Goal: Information Seeking & Learning: Find specific fact

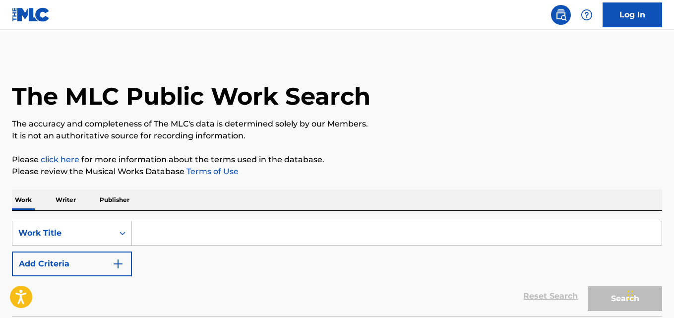
click at [188, 228] on input "Search Form" at bounding box center [397, 233] width 530 height 24
paste input "I Always Back Myself"
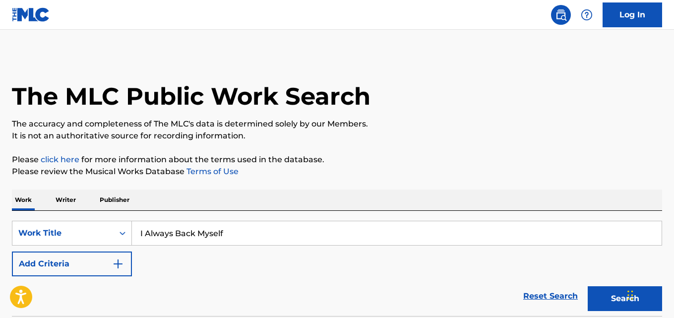
type input "I Always Back Myself"
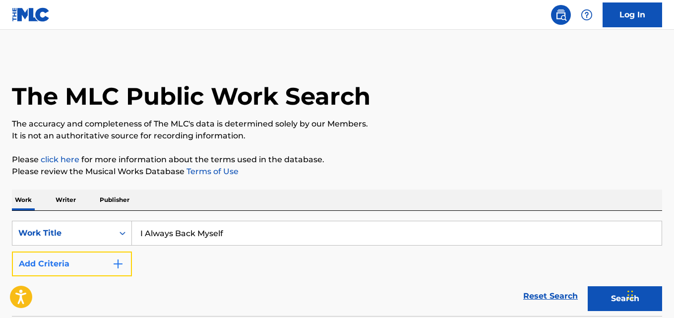
click at [99, 266] on button "Add Criteria" at bounding box center [72, 264] width 120 height 25
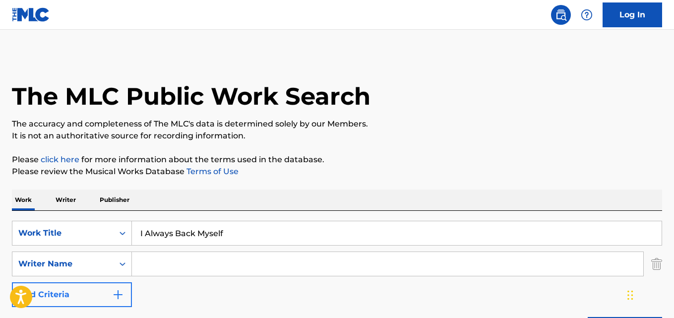
click at [171, 266] on input "Search Form" at bounding box center [388, 264] width 512 height 24
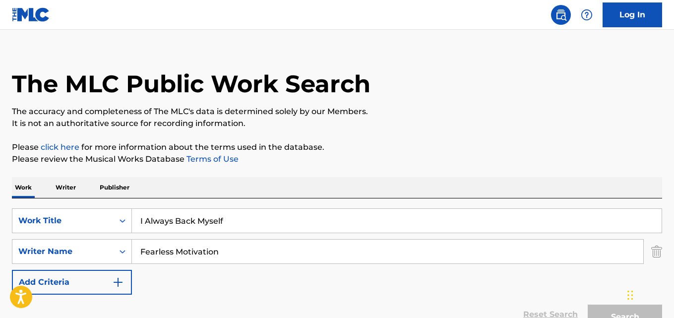
scroll to position [145, 0]
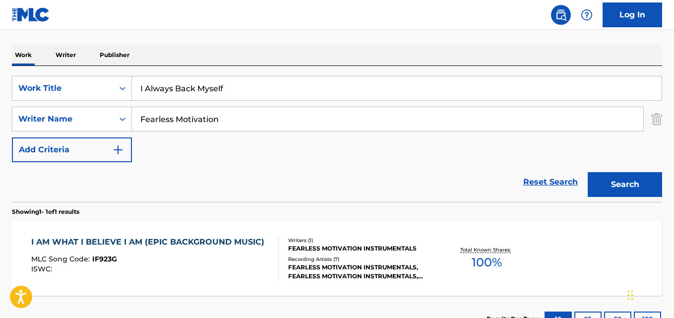
click at [270, 108] on input "Fearless Motivation" at bounding box center [388, 119] width 512 height 24
drag, startPoint x: 259, startPoint y: 115, endPoint x: 62, endPoint y: 138, distance: 198.4
click at [62, 138] on div "SearchWithCriteriaaf9ab9fa-f14a-4f96-aa63-c093a2930744 Work Title I Always Back…" at bounding box center [337, 119] width 651 height 86
paste input "[PERSON_NAME]"
type input "[PERSON_NAME]"
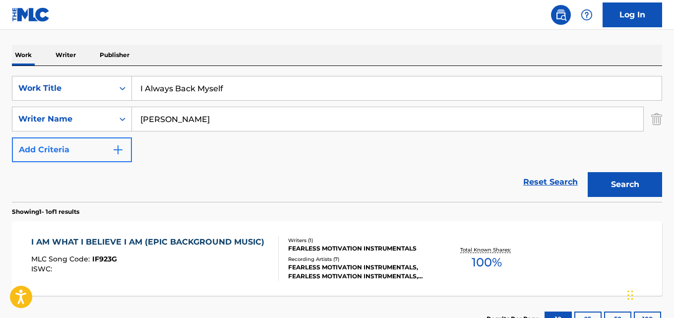
click at [588, 172] on button "Search" at bounding box center [625, 184] width 74 height 25
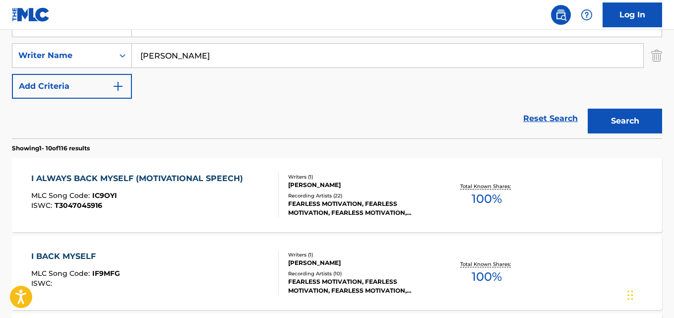
scroll to position [228, 0]
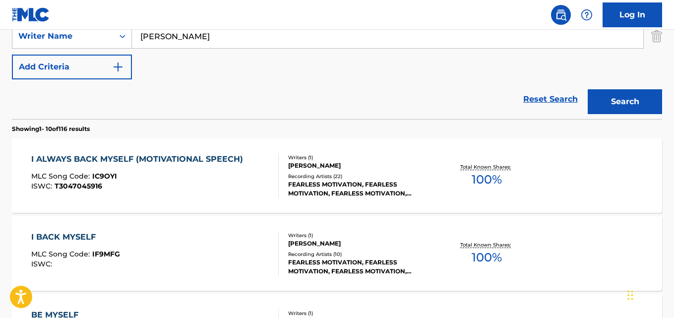
click at [184, 154] on div "I ALWAYS BACK MYSELF (MOTIVATIONAL SPEECH)" at bounding box center [139, 159] width 217 height 12
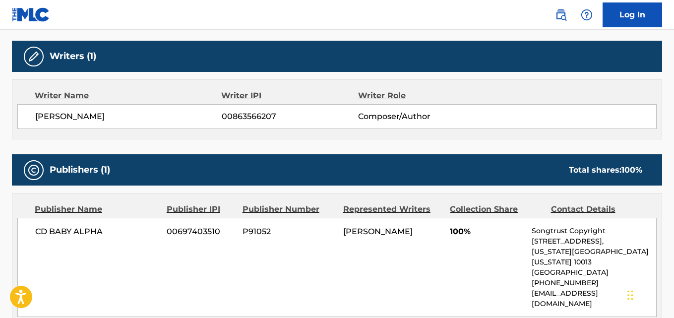
scroll to position [413, 0]
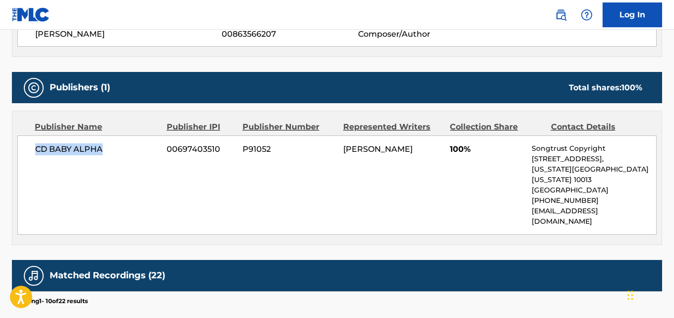
drag, startPoint x: 25, startPoint y: 154, endPoint x: 124, endPoint y: 154, distance: 98.8
click at [124, 154] on div "CD BABY ALPHA 00697403510 P91052 [PERSON_NAME] 100% Songtrust Copyright [STREET…" at bounding box center [337, 184] width 640 height 99
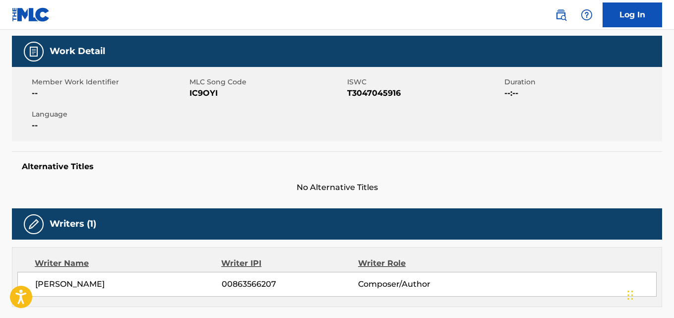
scroll to position [0, 0]
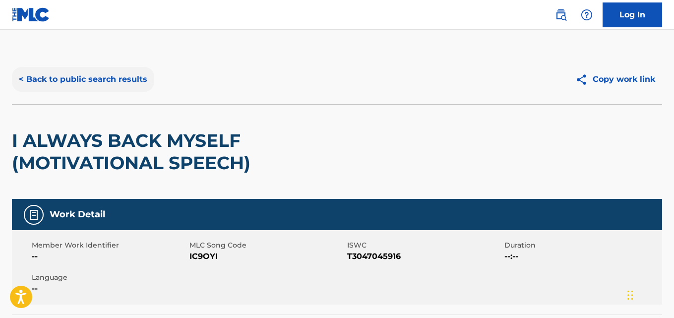
click at [142, 78] on button "< Back to public search results" at bounding box center [83, 79] width 142 height 25
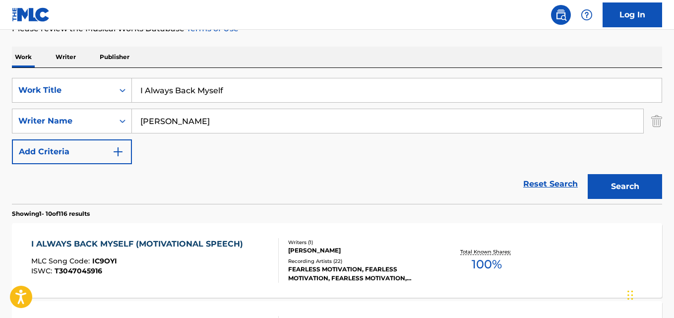
scroll to position [119, 0]
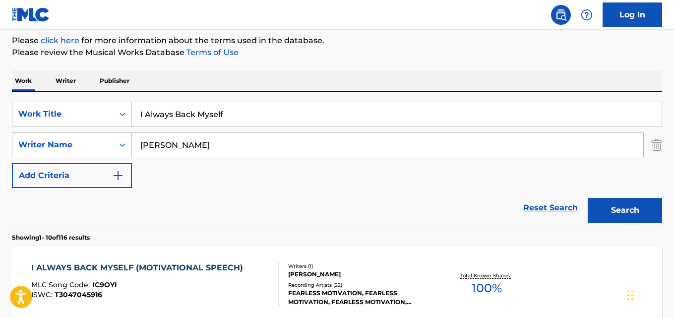
click at [541, 194] on div "Reset Search Search" at bounding box center [337, 208] width 651 height 40
click at [542, 200] on link "Reset Search" at bounding box center [551, 208] width 65 height 22
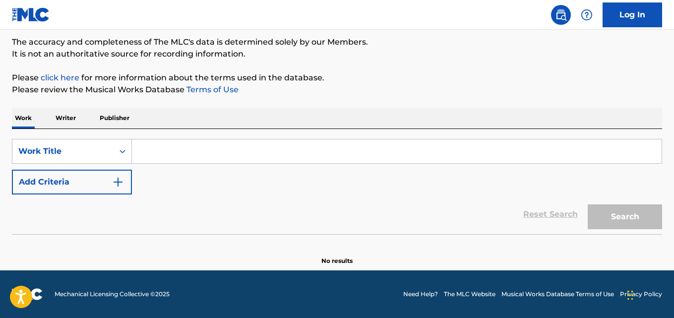
click at [374, 181] on div "SearchWithCriteriaaf9ab9fa-f14a-4f96-aa63-c093a2930744 Work Title Add Criteria" at bounding box center [337, 167] width 651 height 56
click at [309, 212] on div "Reset Search Search" at bounding box center [337, 215] width 651 height 40
click at [297, 234] on section at bounding box center [337, 236] width 651 height 5
click at [201, 153] on input "Search Form" at bounding box center [397, 151] width 530 height 24
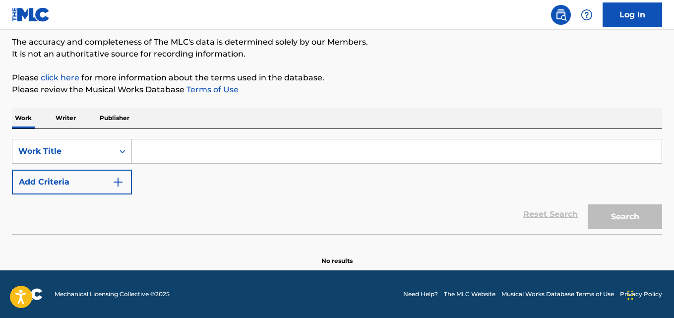
paste input "Ajuste De Cuentas"
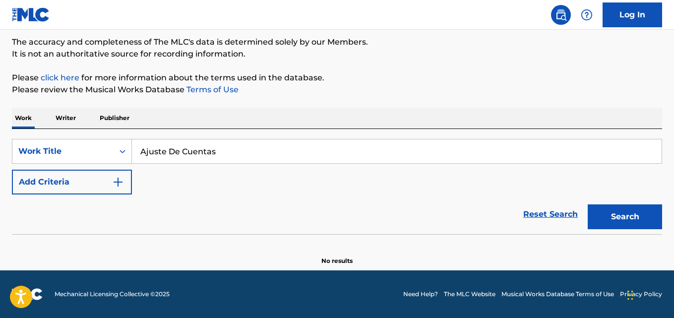
type input "Ajuste De Cuentas"
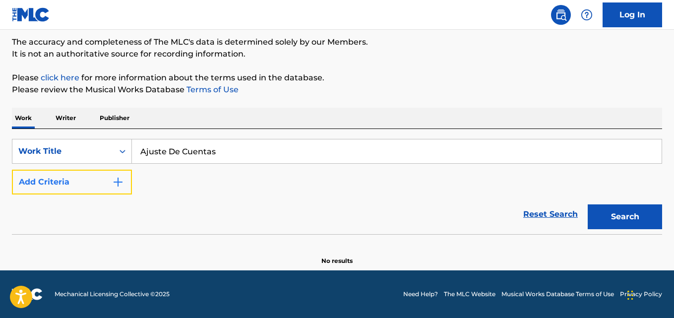
click at [98, 179] on button "Add Criteria" at bounding box center [72, 182] width 120 height 25
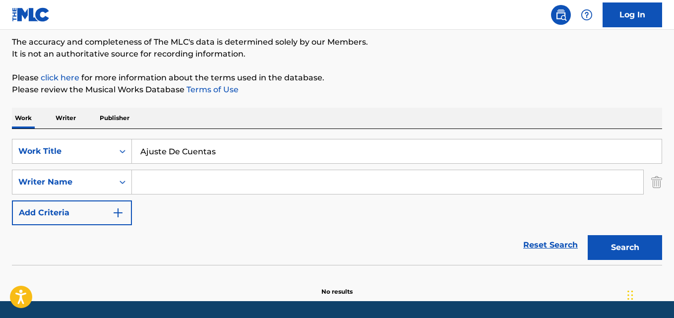
click at [156, 179] on input "Search Form" at bounding box center [388, 182] width 512 height 24
paste input "Traviezoz de la Zierra"
click at [588, 235] on button "Search" at bounding box center [625, 247] width 74 height 25
drag, startPoint x: 202, startPoint y: 180, endPoint x: 92, endPoint y: 180, distance: 110.2
click at [92, 180] on div "SearchWithCriteriac17cf434-857d-4cae-b55a-d65d58453b81 Writer Name [PERSON_NAME…" at bounding box center [337, 182] width 651 height 25
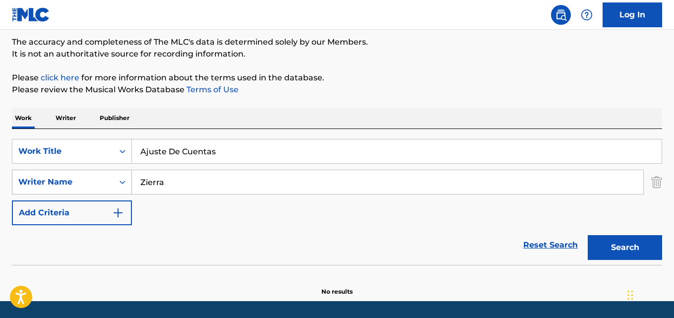
type input "Zierra"
click at [588, 235] on button "Search" at bounding box center [625, 247] width 74 height 25
drag, startPoint x: 213, startPoint y: 183, endPoint x: 92, endPoint y: 183, distance: 121.1
click at [92, 183] on div "SearchWithCriteriac17cf434-857d-4cae-b55a-d65d58453b81 Writer Name [PERSON_NAME]" at bounding box center [337, 182] width 651 height 25
click at [588, 235] on button "Search" at bounding box center [625, 247] width 74 height 25
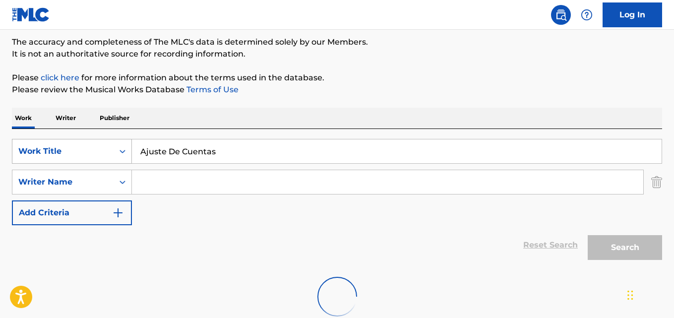
drag, startPoint x: 195, startPoint y: 152, endPoint x: 17, endPoint y: 152, distance: 177.7
click at [17, 152] on div "SearchWithCriteriaaf9ab9fa-f14a-4f96-aa63-c093a2930744 Work Title Ajuste De Cue…" at bounding box center [337, 151] width 651 height 25
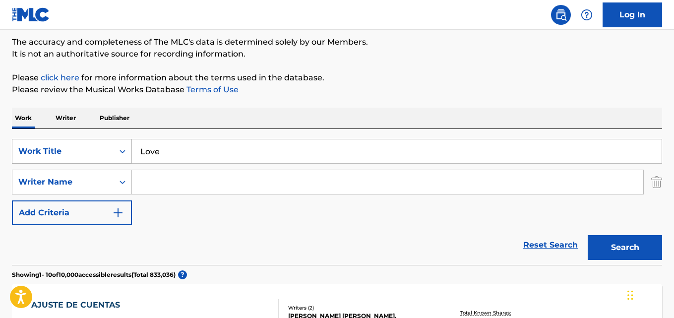
type input "Love"
click at [588, 235] on button "Search" at bounding box center [625, 247] width 74 height 25
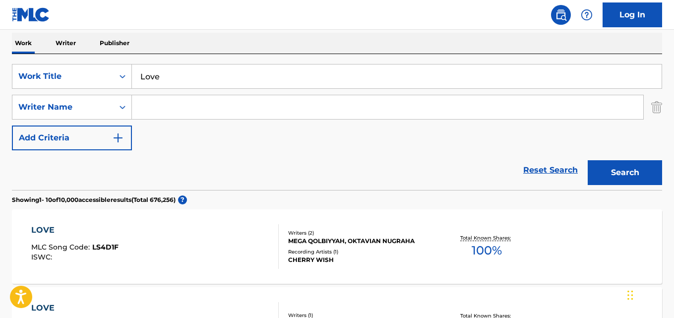
scroll to position [330, 0]
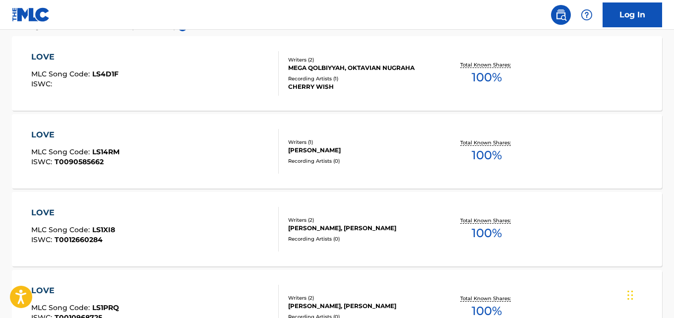
click at [98, 138] on div "LOVE" at bounding box center [75, 135] width 88 height 12
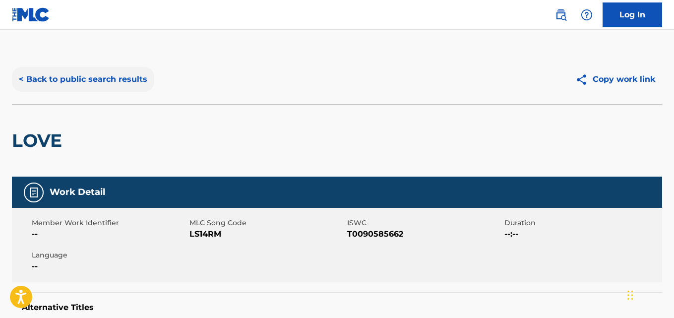
click at [120, 80] on button "< Back to public search results" at bounding box center [83, 79] width 142 height 25
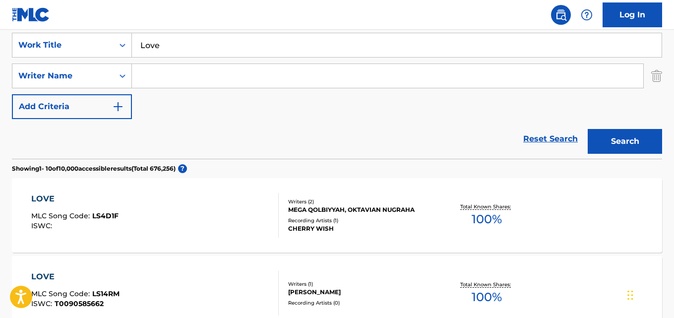
scroll to position [56, 0]
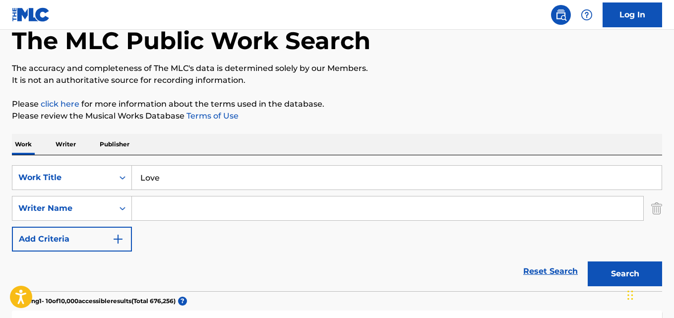
drag, startPoint x: 101, startPoint y: 190, endPoint x: 40, endPoint y: 195, distance: 60.7
click at [40, 195] on div "SearchWithCriteriaaf9ab9fa-f14a-4f96-aa63-c093a2930744 Work Title Love SearchWi…" at bounding box center [337, 208] width 651 height 86
paste input "Traviezoz de la Zierra"
click at [588, 262] on button "Search" at bounding box center [625, 274] width 74 height 25
drag, startPoint x: 234, startPoint y: 187, endPoint x: 123, endPoint y: 191, distance: 110.8
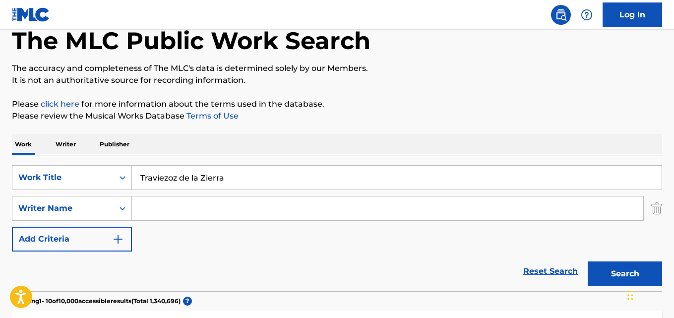
click at [123, 191] on div "SearchWithCriteriaaf9ab9fa-f14a-4f96-aa63-c093a2930744 Work Title Traviezoz de …" at bounding box center [337, 208] width 651 height 86
paste input "Ajuste De Cuentas"
type input "Ajuste De Cuentas"
click at [588, 262] on button "Search" at bounding box center [625, 274] width 74 height 25
click at [176, 193] on div "SearchWithCriteriaaf9ab9fa-f14a-4f96-aa63-c093a2930744 Work Title Ajuste De Cue…" at bounding box center [337, 208] width 651 height 86
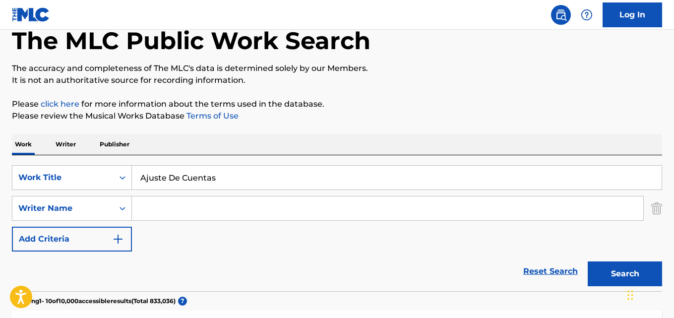
click at [168, 208] on input "Search Form" at bounding box center [388, 209] width 512 height 24
paste input "Traviezoz"
type input "Traviezoz"
click at [588, 262] on button "Search" at bounding box center [625, 274] width 74 height 25
drag, startPoint x: 212, startPoint y: 185, endPoint x: 79, endPoint y: 190, distance: 133.6
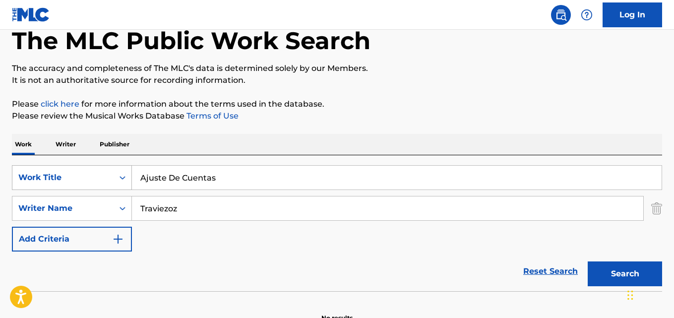
click at [79, 190] on div "SearchWithCriteriaaf9ab9fa-f14a-4f96-aa63-c093a2930744 Work Title Ajuste De Cue…" at bounding box center [337, 177] width 651 height 25
paste input "They Won't Know"
type input "They Won't Know"
drag, startPoint x: 187, startPoint y: 212, endPoint x: 109, endPoint y: 214, distance: 78.0
click at [110, 214] on div "SearchWithCriteriac17cf434-857d-4cae-b55a-d65d58453b81 Writer Name [PERSON_NAME]" at bounding box center [337, 208] width 651 height 25
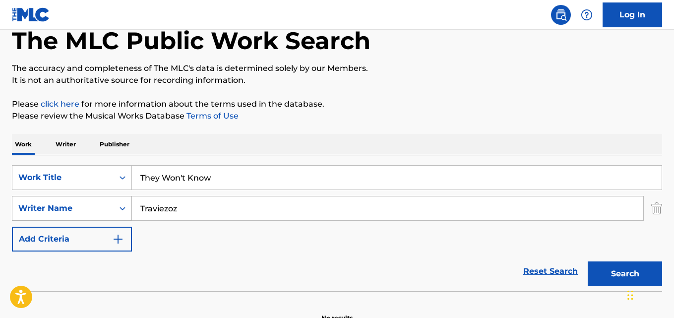
paste input "[PERSON_NAME]"
click at [588, 262] on button "Search" at bounding box center [625, 274] width 74 height 25
drag, startPoint x: 212, startPoint y: 211, endPoint x: 95, endPoint y: 216, distance: 117.2
click at [95, 216] on div "SearchWithCriteriac17cf434-857d-4cae-b55a-d65d58453b81 Writer Name [PERSON_NAME]" at bounding box center [337, 208] width 651 height 25
paste input "Fearless Motivation"
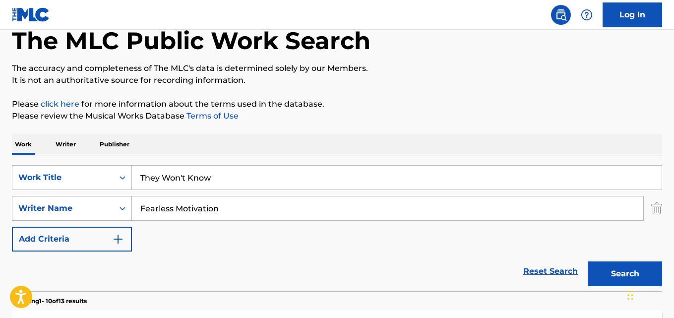
type input "Fearless Motivation"
click at [588, 262] on button "Search" at bounding box center [625, 274] width 74 height 25
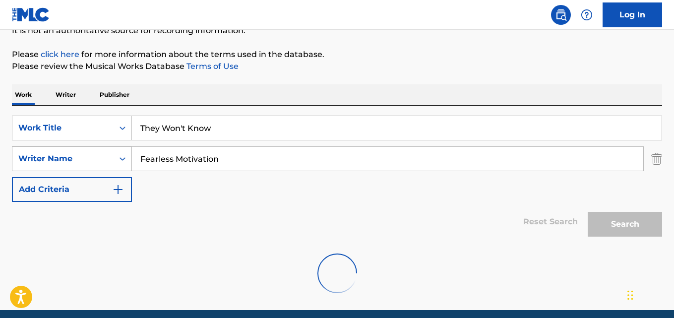
scroll to position [145, 0]
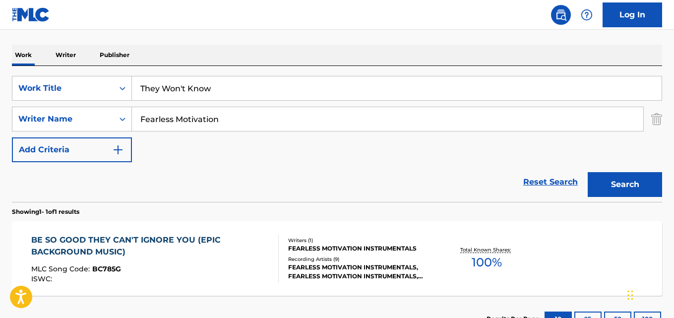
drag, startPoint x: 240, startPoint y: 81, endPoint x: 116, endPoint y: 103, distance: 126.5
click at [117, 103] on div "SearchWithCriteriaaf9ab9fa-f14a-4f96-aa63-c093a2930744 Work Title They Won't Kn…" at bounding box center [337, 119] width 651 height 86
paste input "Boys N The [PERSON_NAME]"
type input "Boys N The [PERSON_NAME]"
drag, startPoint x: 254, startPoint y: 117, endPoint x: 99, endPoint y: 135, distance: 155.5
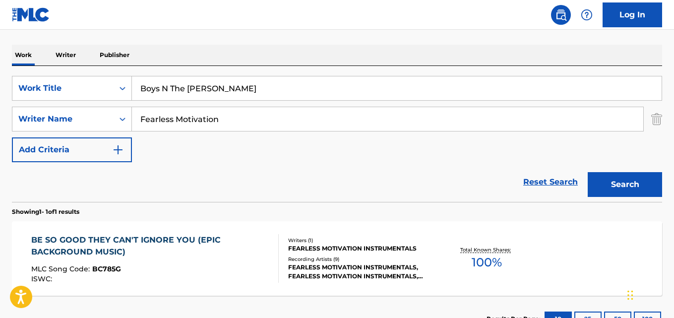
click at [99, 135] on div "SearchWithCriteriaaf9ab9fa-f14a-4f96-aa63-c093a2930744 Work Title Boys N The [P…" at bounding box center [337, 119] width 651 height 86
paste input "VALLEY BOYS"
type input "VALLEY BOYS"
click at [588, 172] on button "Search" at bounding box center [625, 184] width 74 height 25
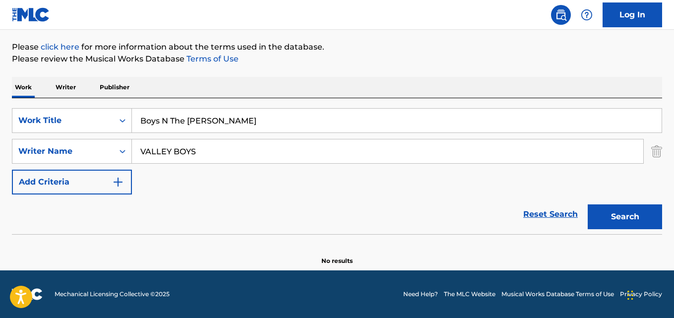
scroll to position [113, 0]
